Goal: Transaction & Acquisition: Purchase product/service

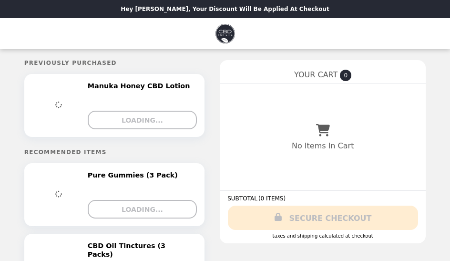
select select "**********"
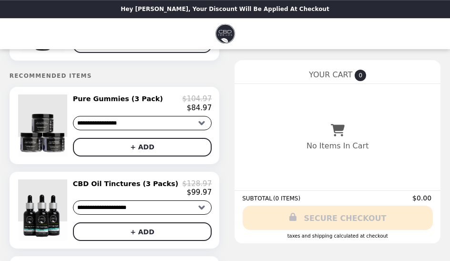
scroll to position [82, 0]
click at [196, 123] on select "**********" at bounding box center [142, 123] width 139 height 14
select select "**********"
click at [175, 147] on button "+ ADD" at bounding box center [142, 147] width 139 height 19
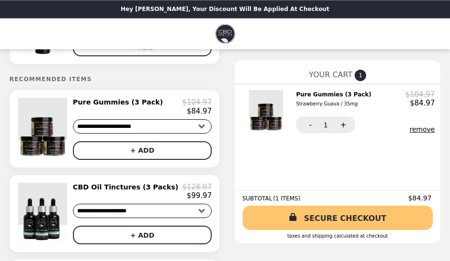
scroll to position [112, 0]
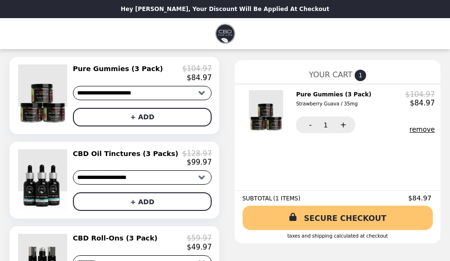
click at [390, 221] on link "SECURE CHECKOUT" at bounding box center [338, 217] width 190 height 24
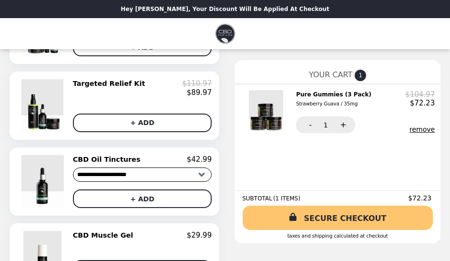
scroll to position [674, 0]
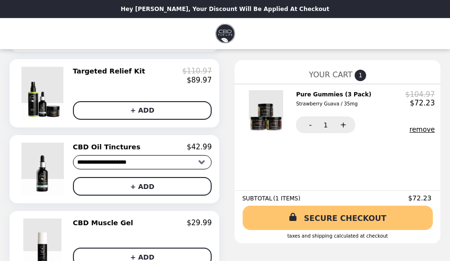
click at [157, 260] on button "+ ADD" at bounding box center [142, 256] width 139 height 19
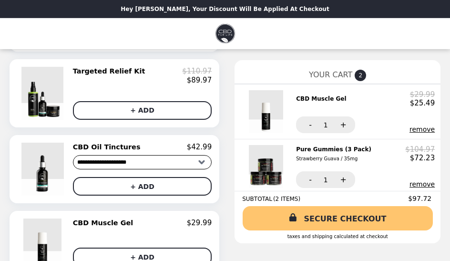
click at [316, 215] on link "SECURE CHECKOUT" at bounding box center [338, 218] width 190 height 24
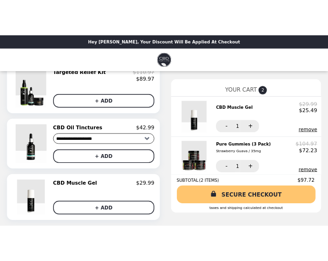
scroll to position [757, 0]
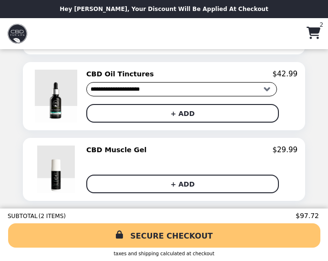
click at [258, 34] on li "Main" at bounding box center [151, 33] width 299 height 31
click at [317, 33] on icon "Main" at bounding box center [314, 33] width 14 height 12
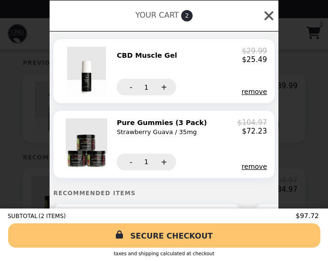
click at [250, 127] on p "$104.97" at bounding box center [252, 122] width 30 height 9
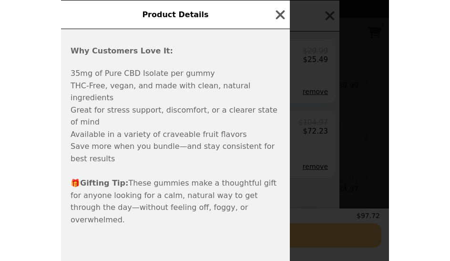
scroll to position [545, 0]
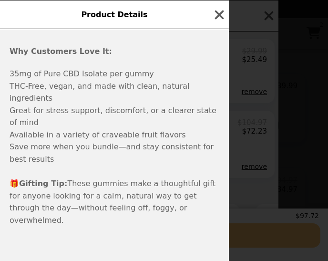
click at [218, 11] on icon "button" at bounding box center [219, 15] width 14 height 14
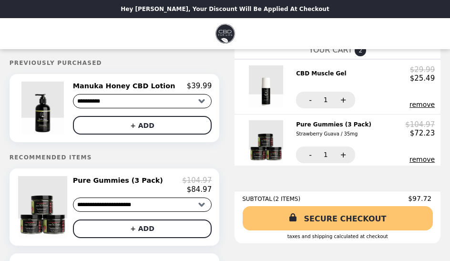
click at [320, 226] on link "SECURE CHECKOUT" at bounding box center [338, 218] width 190 height 24
